Goal: Task Accomplishment & Management: Use online tool/utility

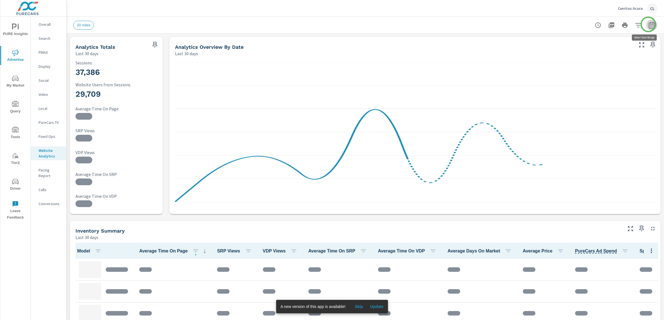
click at [649, 24] on icon "button" at bounding box center [652, 25] width 7 height 7
select select "Last 30 days"
click at [596, 64] on p "+ Add comparison" at bounding box center [608, 63] width 72 height 7
select select "Previous period"
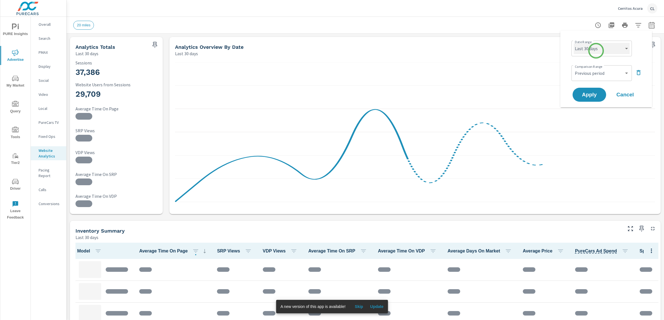
click at [596, 51] on select "Custom [DATE] Last week Last 7 days Last 14 days Last 30 days Last 45 days Last…" at bounding box center [602, 48] width 56 height 11
click at [574, 43] on select "Custom [DATE] Last week Last 7 days Last 14 days Last 30 days Last 45 days Last…" at bounding box center [602, 48] width 56 height 11
select select "Last month"
click at [591, 94] on span "Apply" at bounding box center [589, 94] width 23 height 5
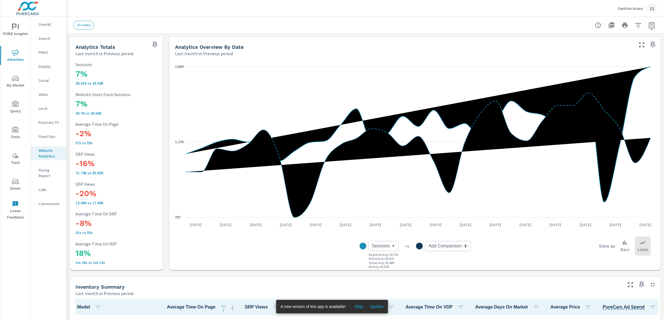
scroll to position [0, 0]
click at [635, 26] on icon "button" at bounding box center [638, 25] width 7 height 7
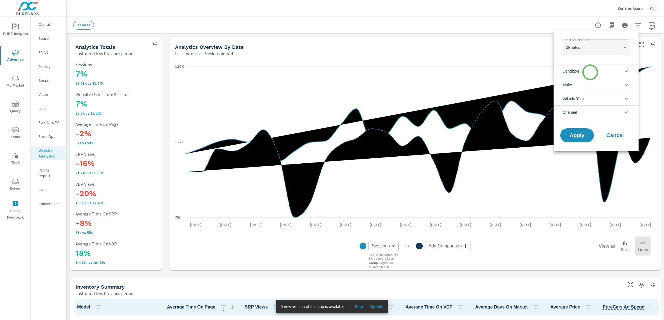
click at [591, 72] on li "Condition" at bounding box center [596, 71] width 85 height 14
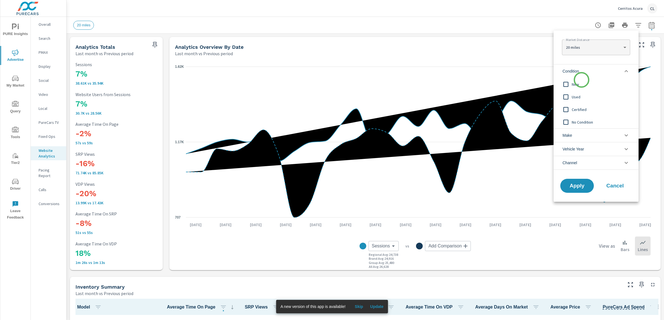
click at [581, 82] on span "New" at bounding box center [602, 84] width 61 height 7
click at [579, 132] on li "Make" at bounding box center [596, 135] width 85 height 14
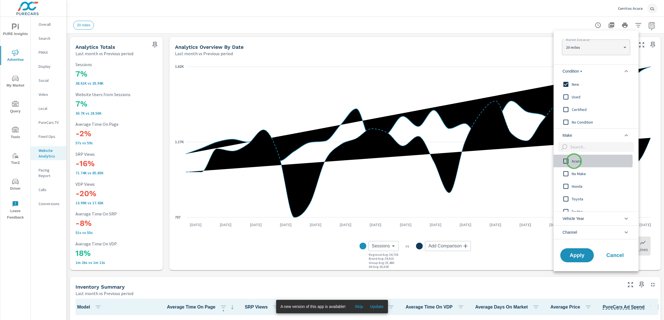
click at [574, 161] on span "Acura" at bounding box center [602, 161] width 61 height 7
click at [578, 250] on button "Apply" at bounding box center [577, 255] width 35 height 15
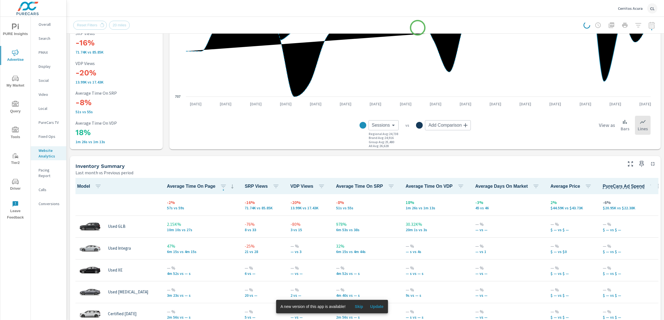
scroll to position [145, 0]
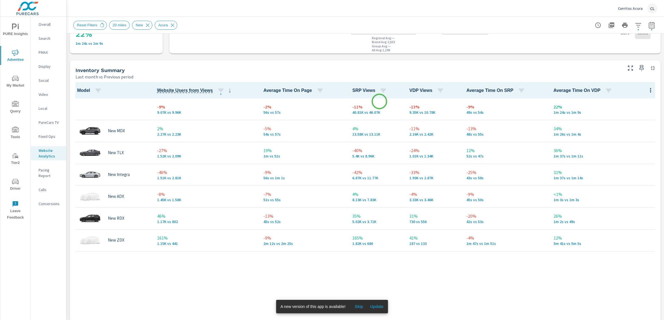
scroll to position [218, 0]
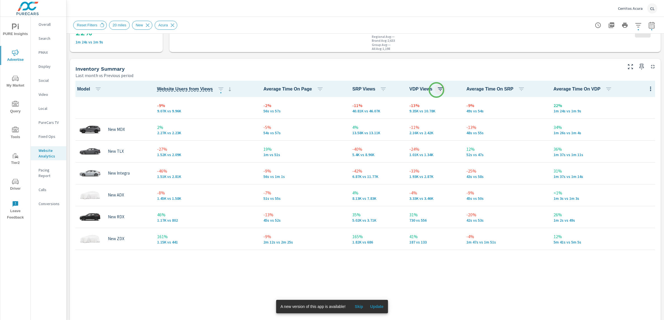
click at [437, 89] on icon "button" at bounding box center [440, 89] width 7 height 7
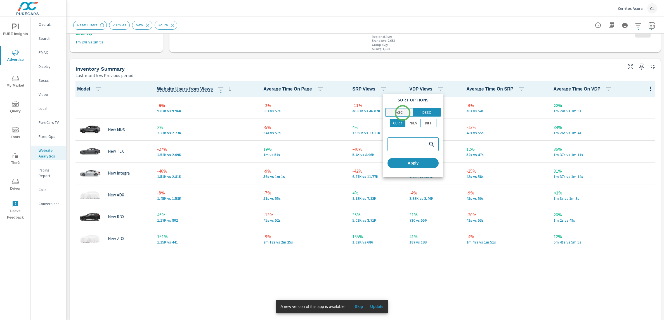
click at [403, 113] on span "ASC" at bounding box center [399, 112] width 24 height 6
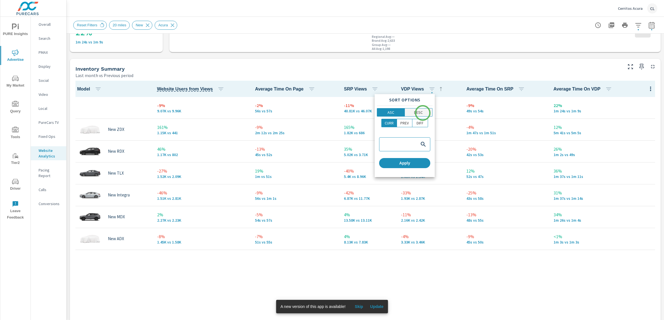
click at [423, 113] on span "DESC" at bounding box center [419, 112] width 24 height 6
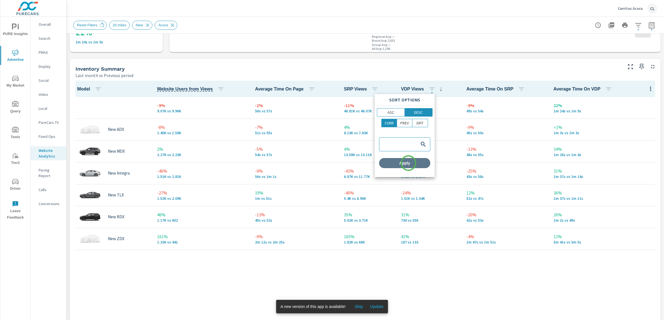
click at [409, 163] on span "Apply" at bounding box center [405, 162] width 47 height 5
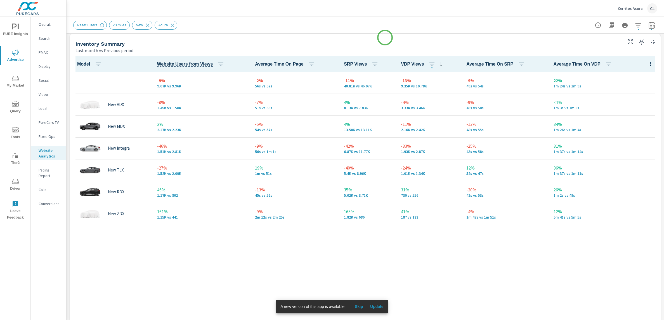
scroll to position [244, 0]
